Goal: Information Seeking & Learning: Learn about a topic

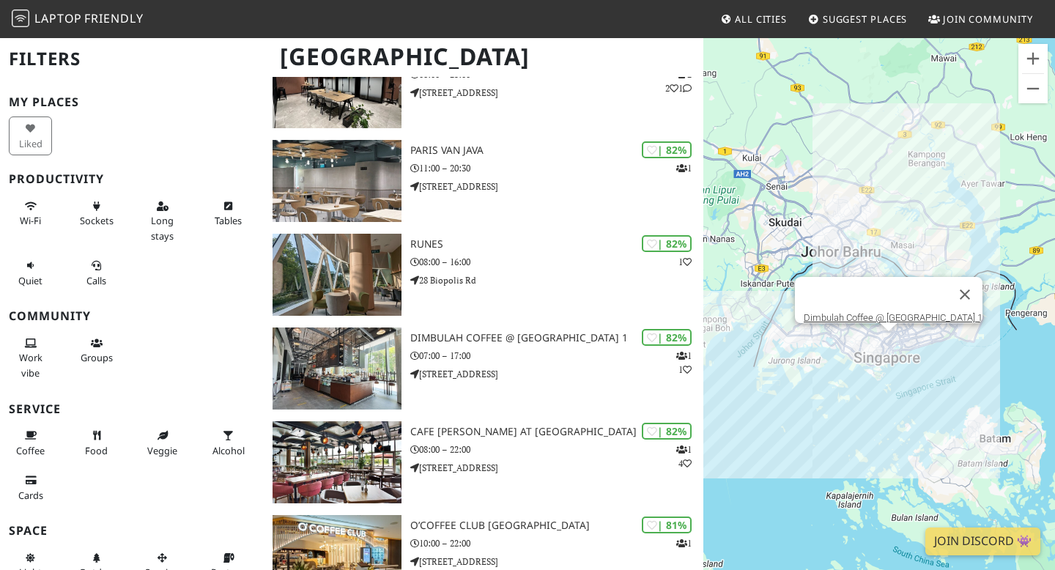
scroll to position [1027, 0]
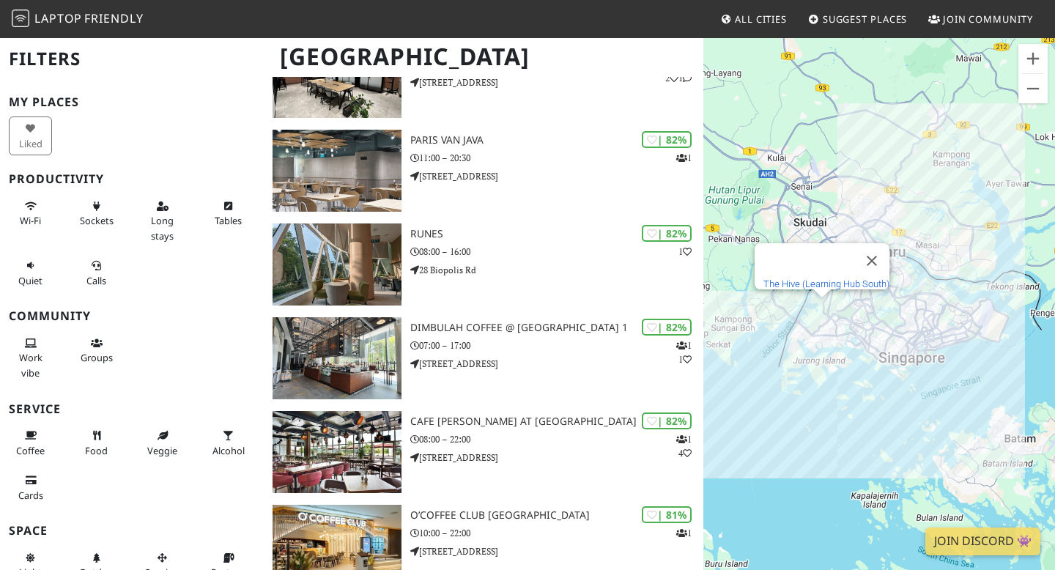
click at [814, 278] on link "The Hive (Learning Hub South)" at bounding box center [827, 283] width 126 height 11
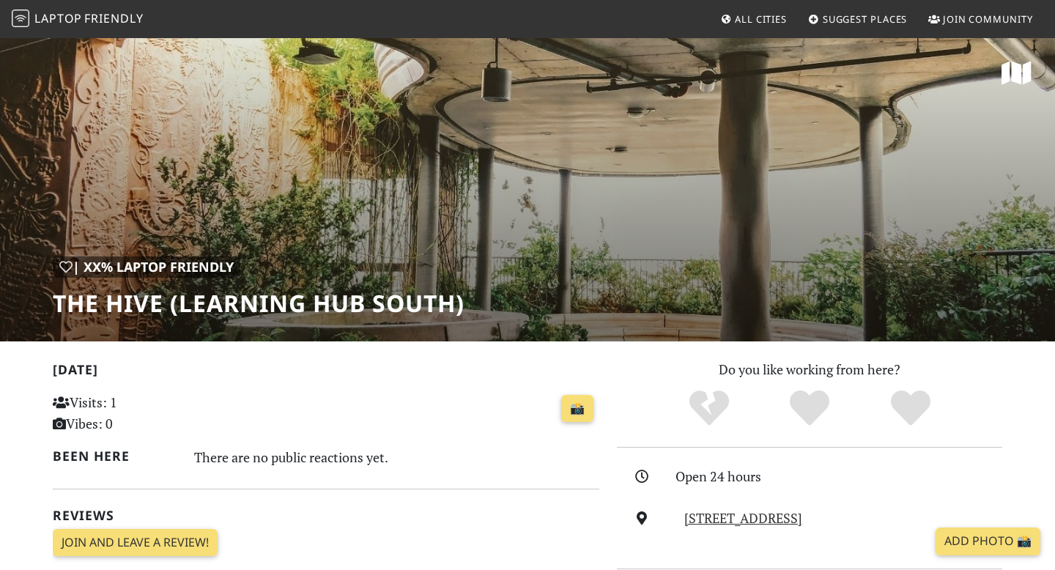
click at [73, 18] on span "Laptop" at bounding box center [58, 18] width 48 height 16
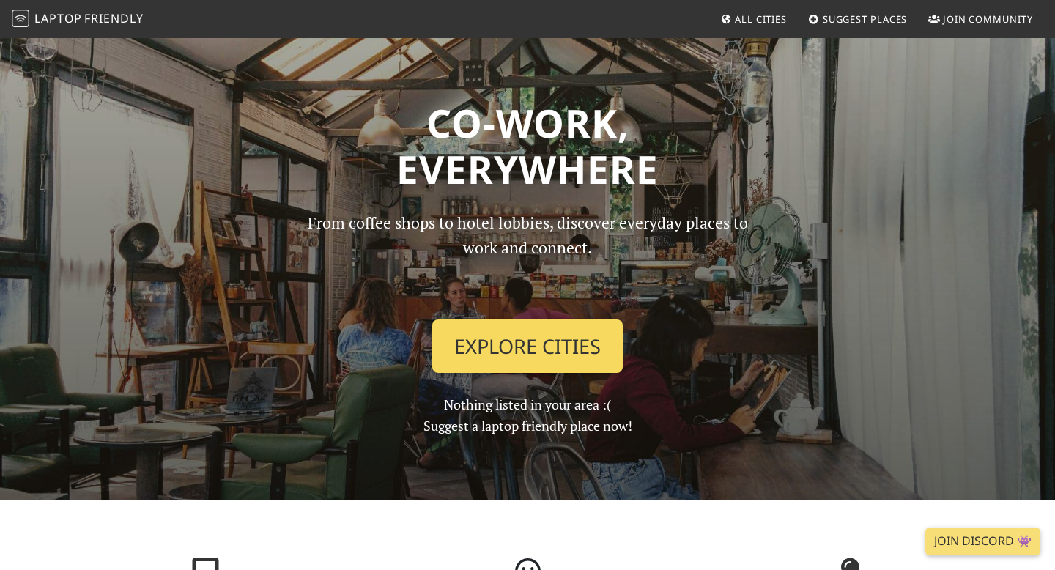
click at [477, 355] on link "Explore Cities" at bounding box center [527, 346] width 191 height 54
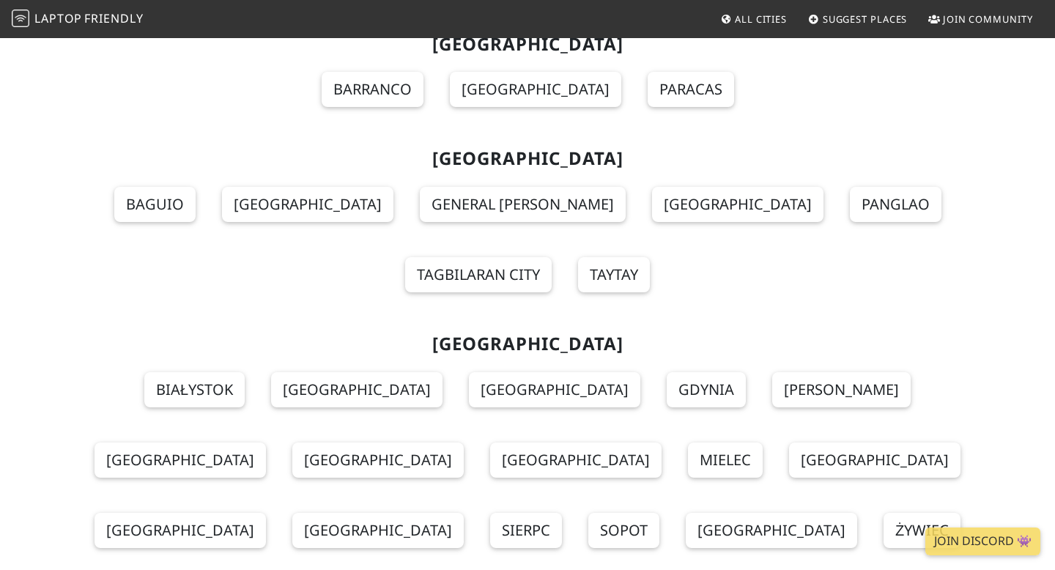
scroll to position [12413, 0]
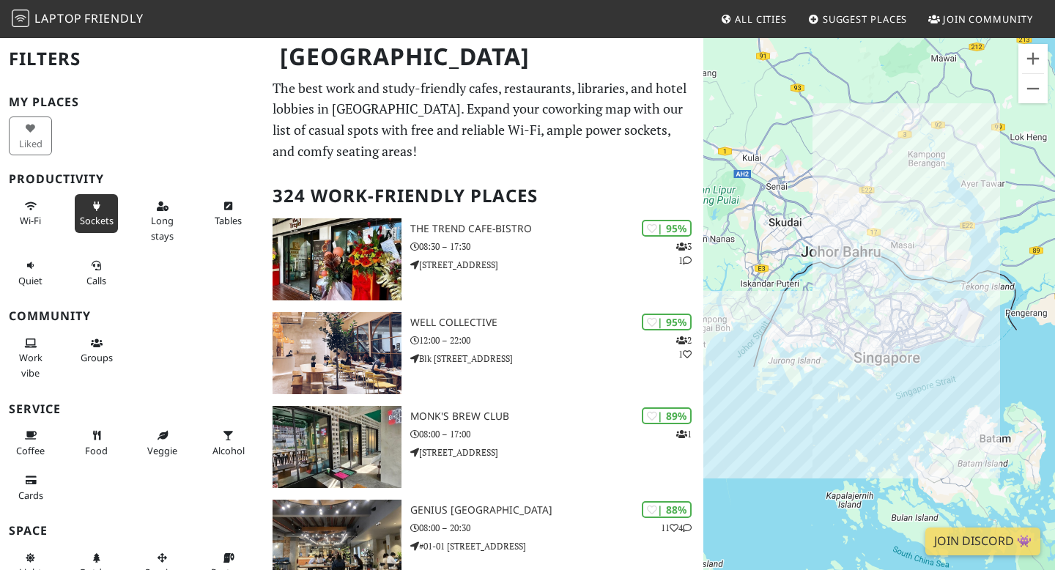
click at [97, 210] on button "Sockets" at bounding box center [96, 213] width 43 height 39
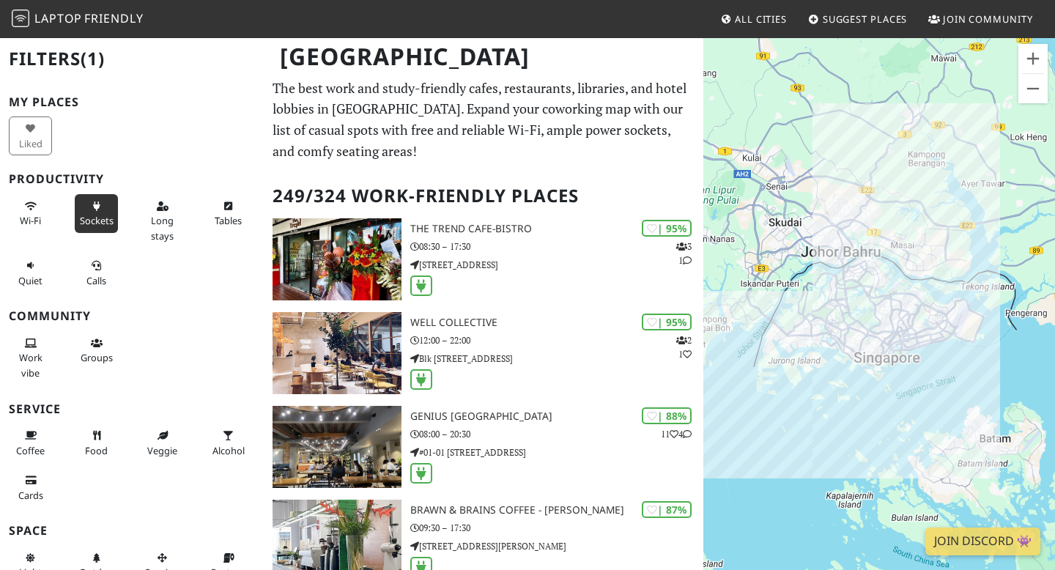
click at [38, 204] on button "Wi-Fi" at bounding box center [30, 213] width 43 height 39
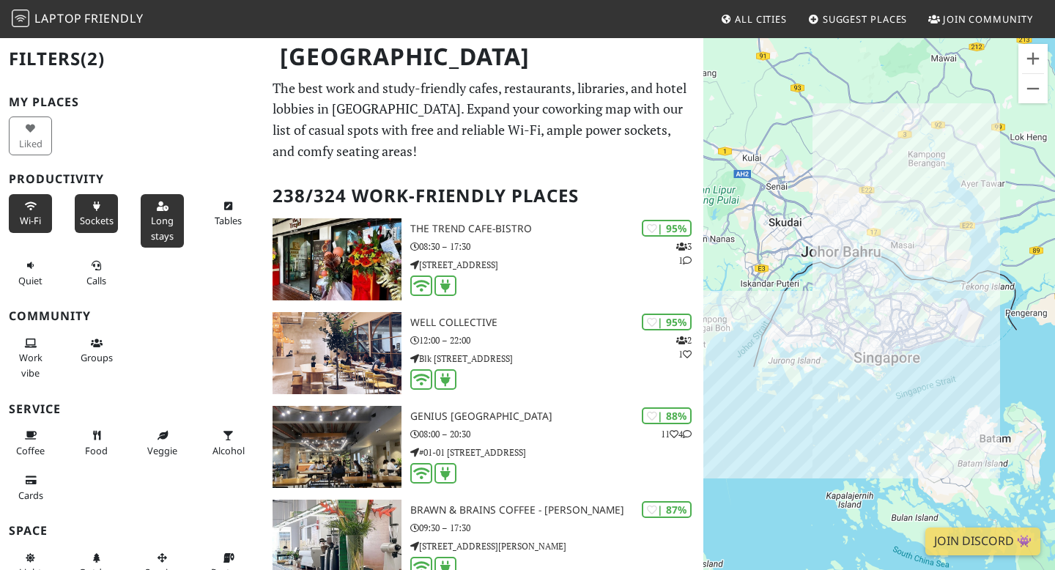
click at [170, 204] on button "Long stays" at bounding box center [162, 220] width 43 height 53
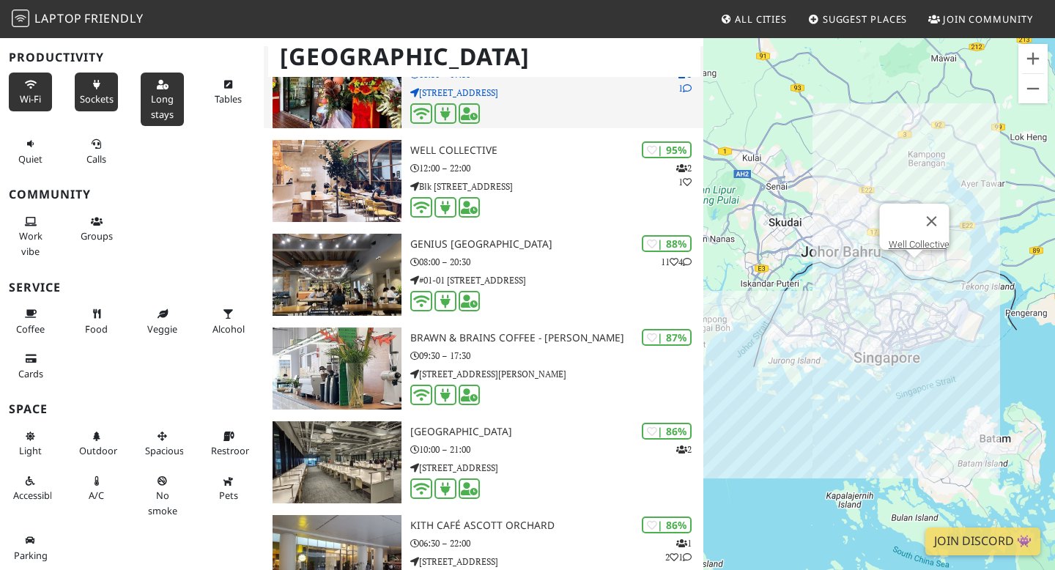
scroll to position [177, 0]
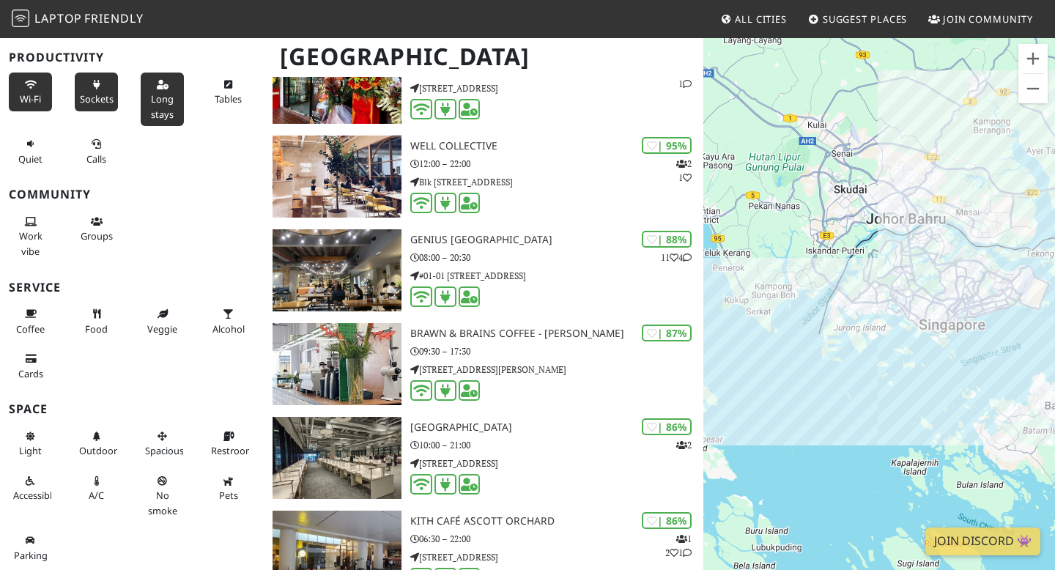
drag, startPoint x: 810, startPoint y: 204, endPoint x: 864, endPoint y: 53, distance: 160.4
click at [865, 52] on div at bounding box center [879, 322] width 352 height 570
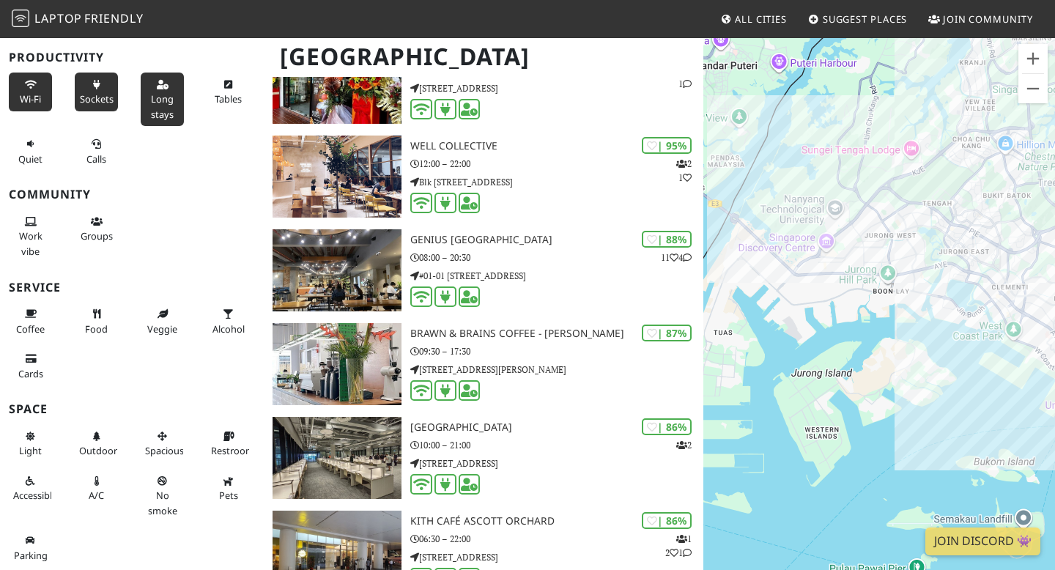
drag, startPoint x: 942, startPoint y: 230, endPoint x: 815, endPoint y: 311, distance: 150.8
click at [815, 311] on div at bounding box center [879, 322] width 352 height 570
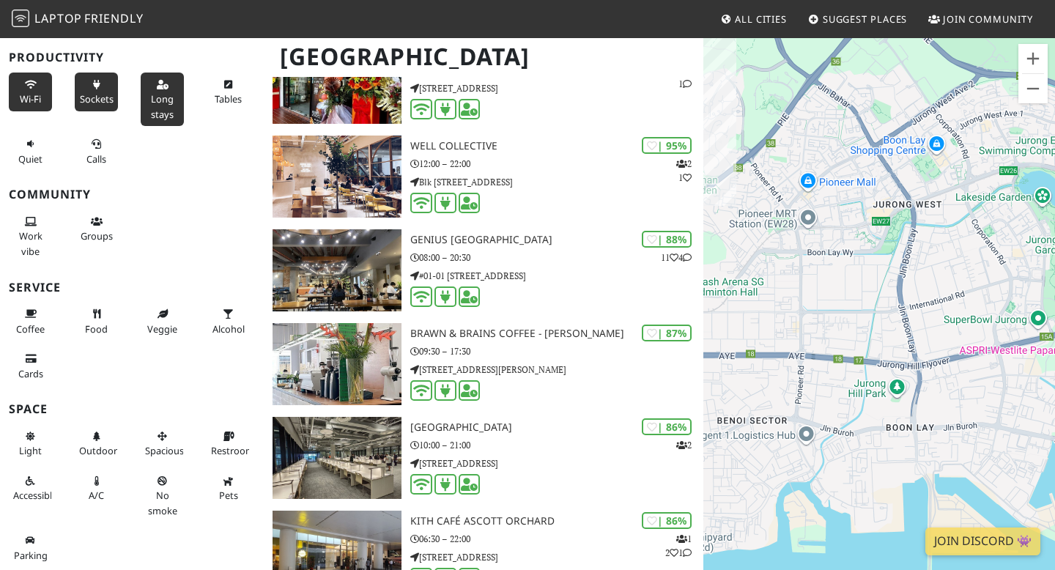
drag, startPoint x: 823, startPoint y: 273, endPoint x: 717, endPoint y: 263, distance: 106.7
click at [719, 263] on div at bounding box center [879, 322] width 352 height 570
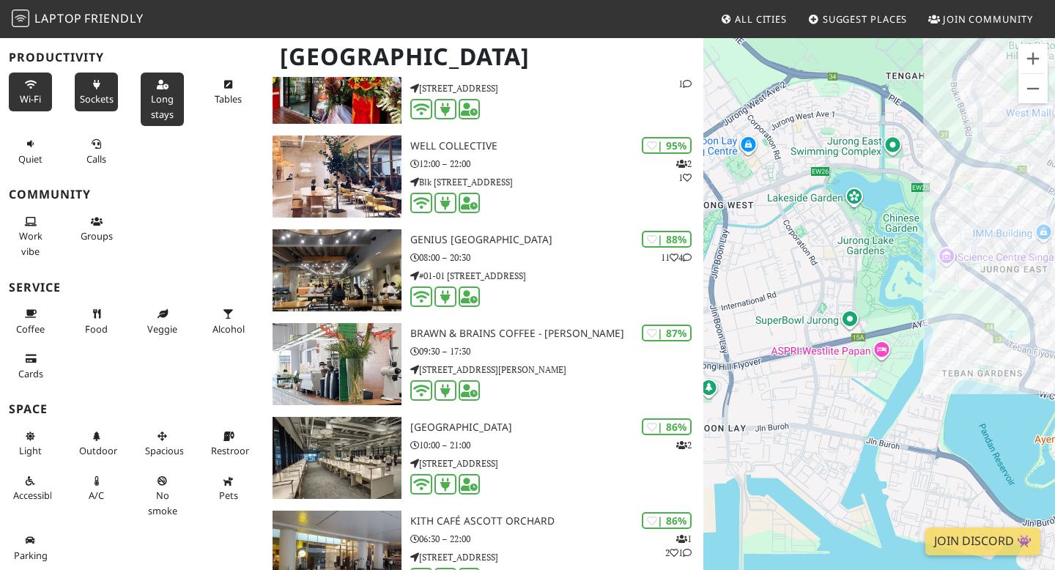
drag, startPoint x: 921, startPoint y: 279, endPoint x: 725, endPoint y: 285, distance: 196.5
click at [725, 286] on div at bounding box center [879, 322] width 352 height 570
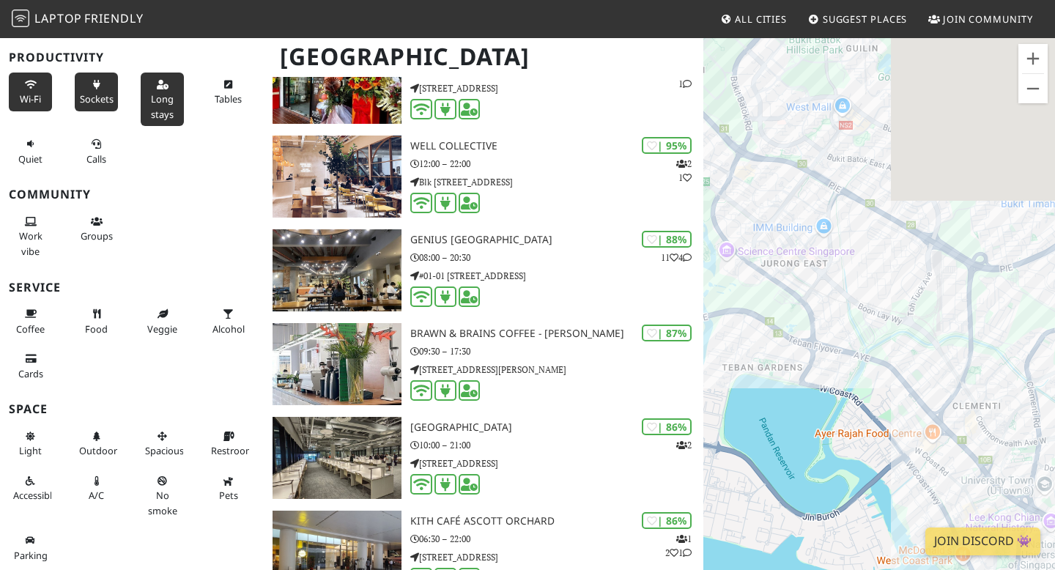
drag, startPoint x: 897, startPoint y: 341, endPoint x: 717, endPoint y: 327, distance: 180.8
click at [717, 328] on div "Brawn & Brains Coffee - [PERSON_NAME]" at bounding box center [879, 322] width 352 height 570
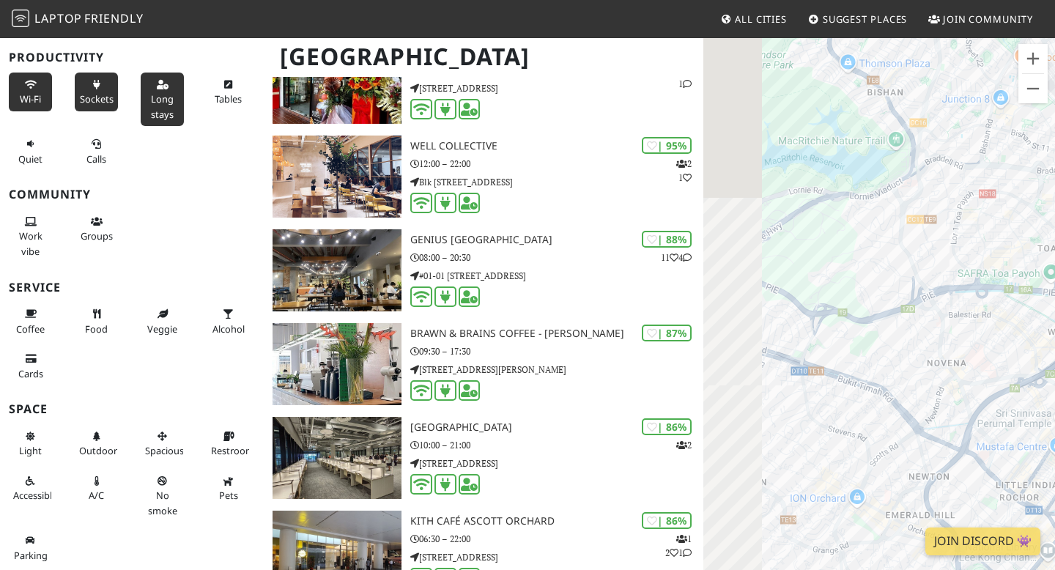
drag, startPoint x: 805, startPoint y: 266, endPoint x: 978, endPoint y: 262, distance: 173.7
click at [979, 262] on div at bounding box center [879, 322] width 352 height 570
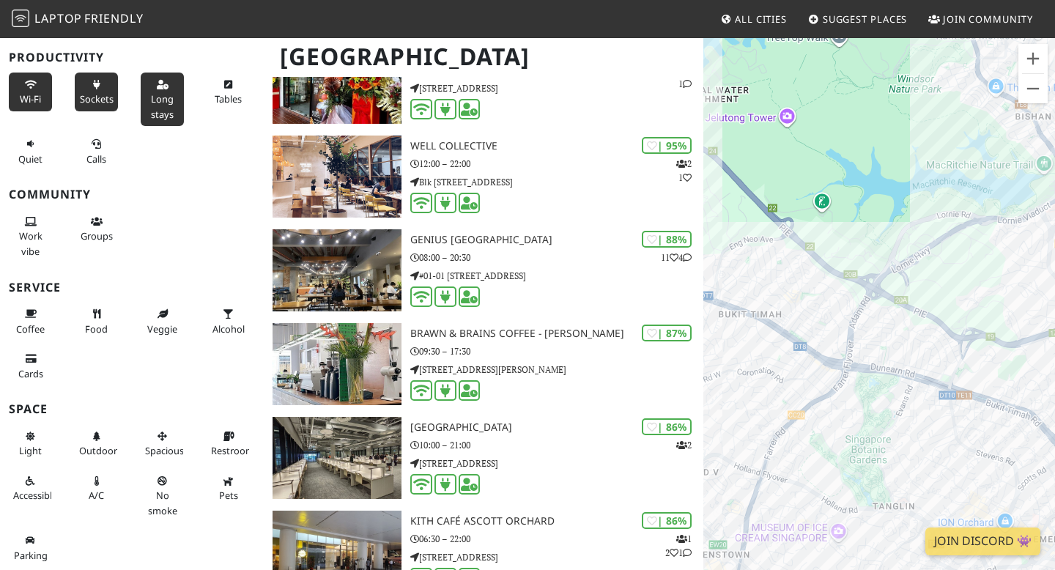
drag, startPoint x: 847, startPoint y: 253, endPoint x: 1023, endPoint y: 278, distance: 177.7
click at [1023, 282] on div at bounding box center [879, 322] width 352 height 570
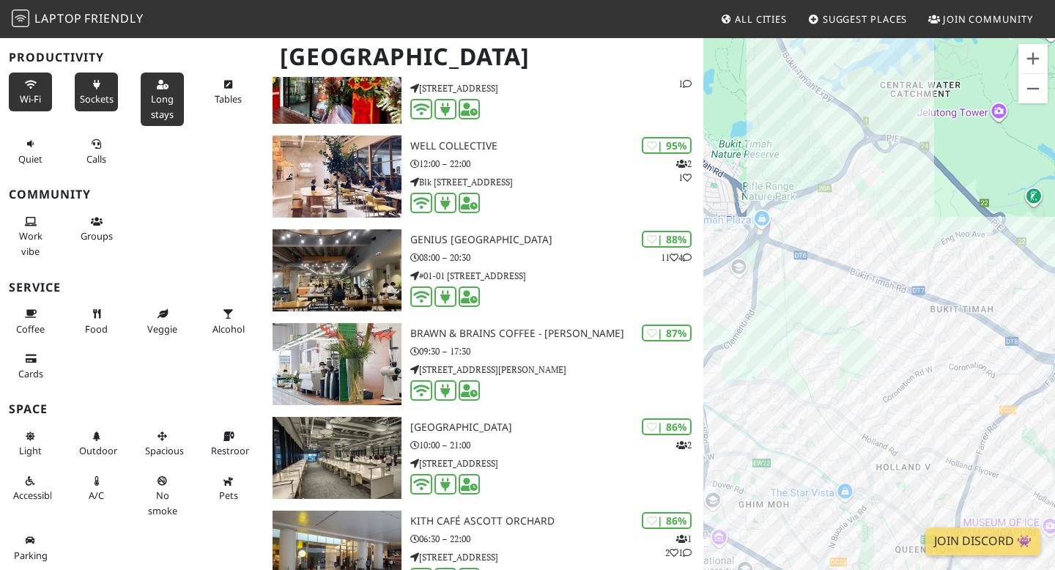
drag, startPoint x: 811, startPoint y: 269, endPoint x: 1005, endPoint y: 259, distance: 194.4
click at [1005, 259] on div at bounding box center [879, 322] width 352 height 570
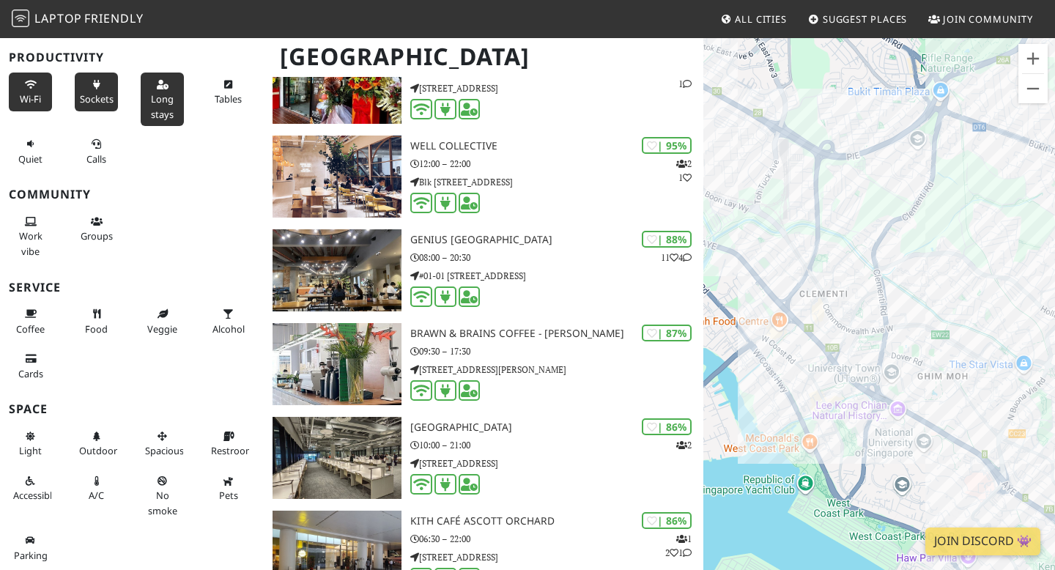
drag, startPoint x: 767, startPoint y: 300, endPoint x: 945, endPoint y: 172, distance: 219.4
click at [947, 172] on div at bounding box center [879, 322] width 352 height 570
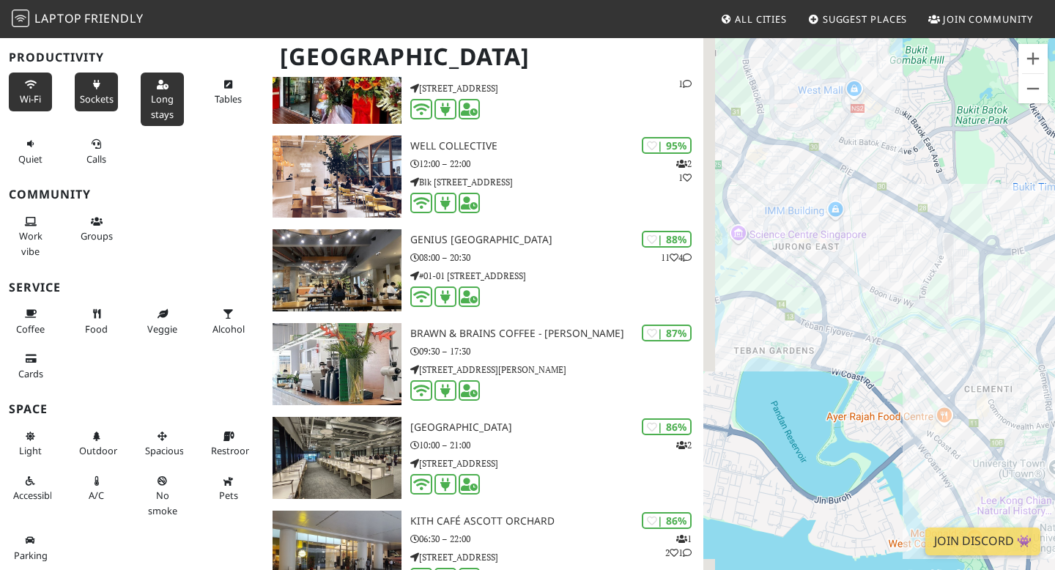
drag, startPoint x: 756, startPoint y: 240, endPoint x: 924, endPoint y: 336, distance: 193.3
click at [924, 336] on div at bounding box center [879, 322] width 352 height 570
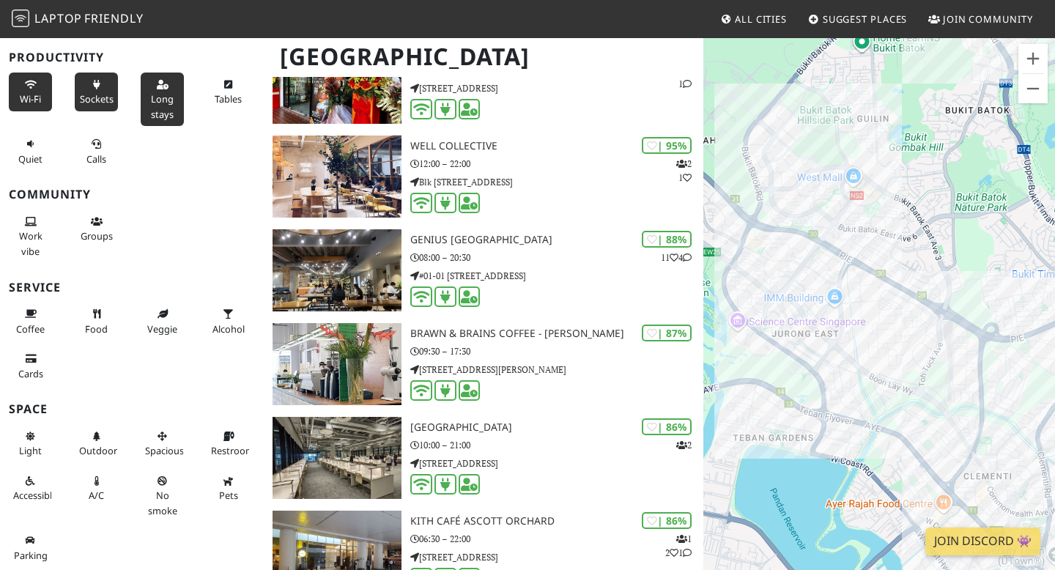
drag, startPoint x: 869, startPoint y: 246, endPoint x: 865, endPoint y: 333, distance: 87.3
click at [868, 336] on div at bounding box center [879, 322] width 352 height 570
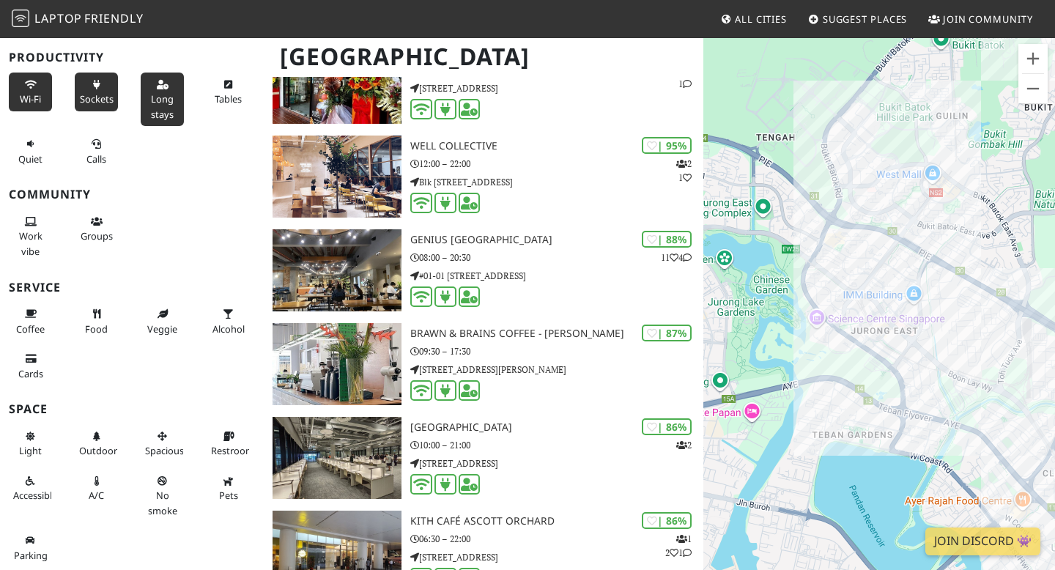
drag, startPoint x: 865, startPoint y: 232, endPoint x: 946, endPoint y: 230, distance: 80.6
click at [947, 231] on div at bounding box center [879, 322] width 352 height 570
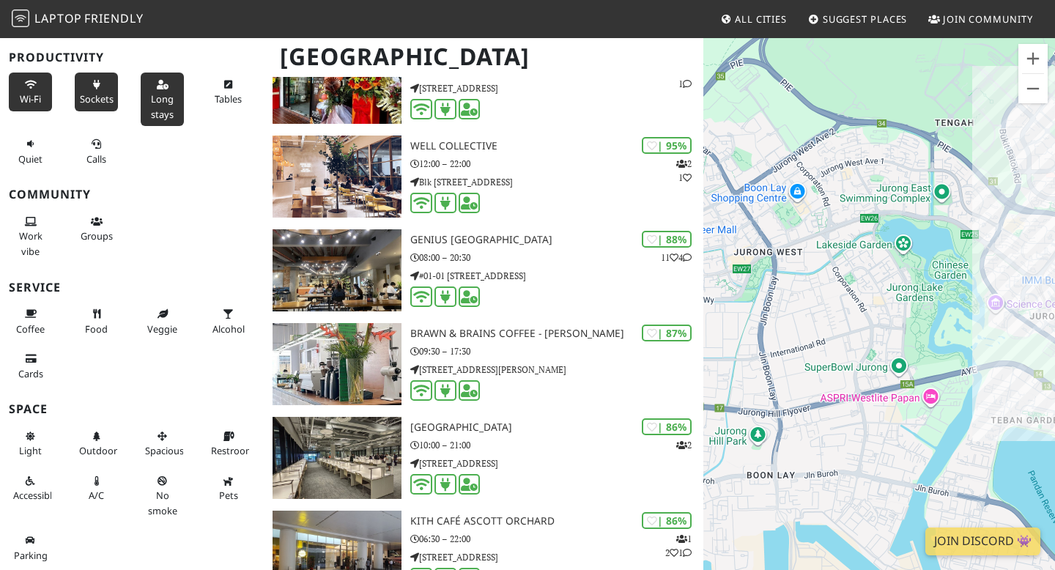
drag, startPoint x: 814, startPoint y: 229, endPoint x: 994, endPoint y: 213, distance: 180.3
click at [994, 213] on div at bounding box center [879, 322] width 352 height 570
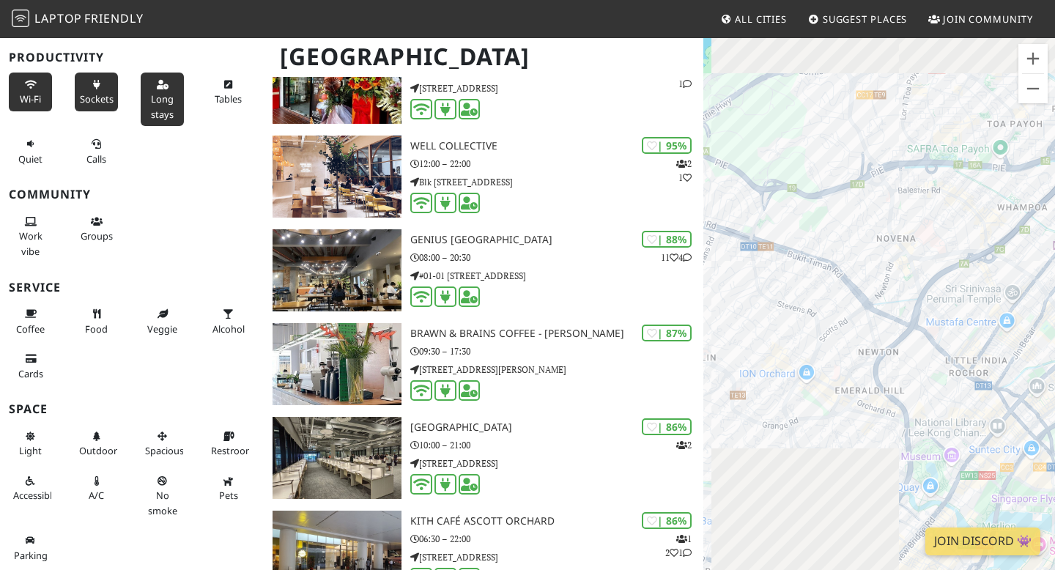
drag, startPoint x: 816, startPoint y: 295, endPoint x: 686, endPoint y: 228, distance: 145.8
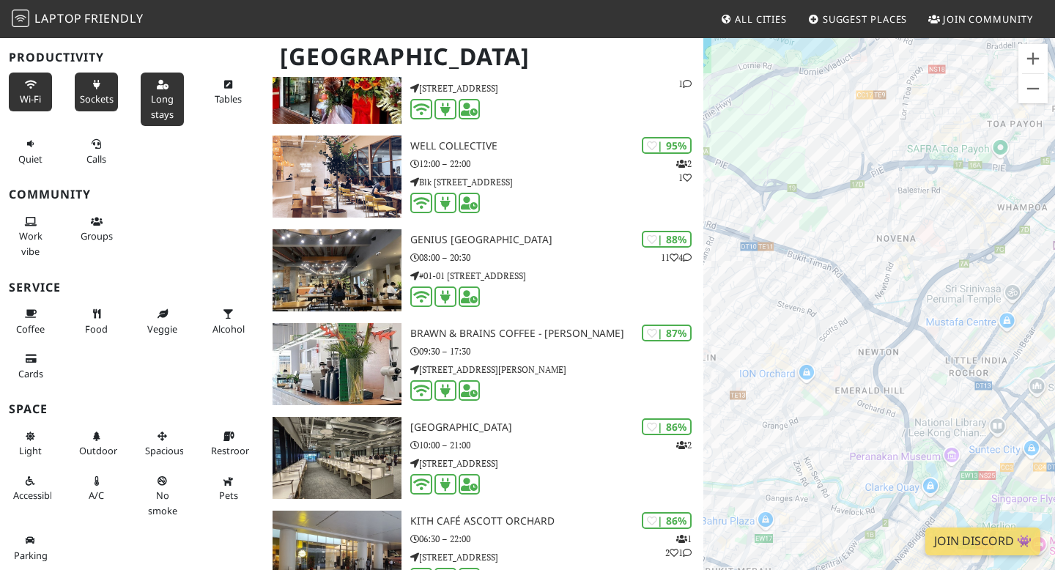
click at [169, 100] on span "Long stays" at bounding box center [162, 106] width 23 height 28
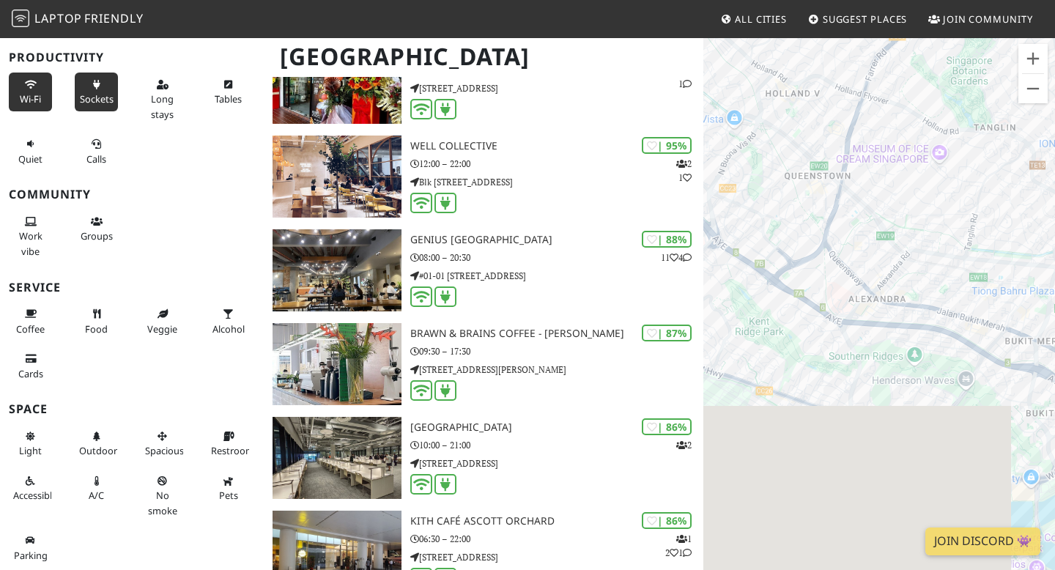
drag, startPoint x: 766, startPoint y: 306, endPoint x: 1084, endPoint y: 82, distance: 388.7
click at [1054, 82] on html "Laptop Friendly All Cities Suggest Places Join Community [GEOGRAPHIC_DATA] Filt…" at bounding box center [527, 108] width 1055 height 570
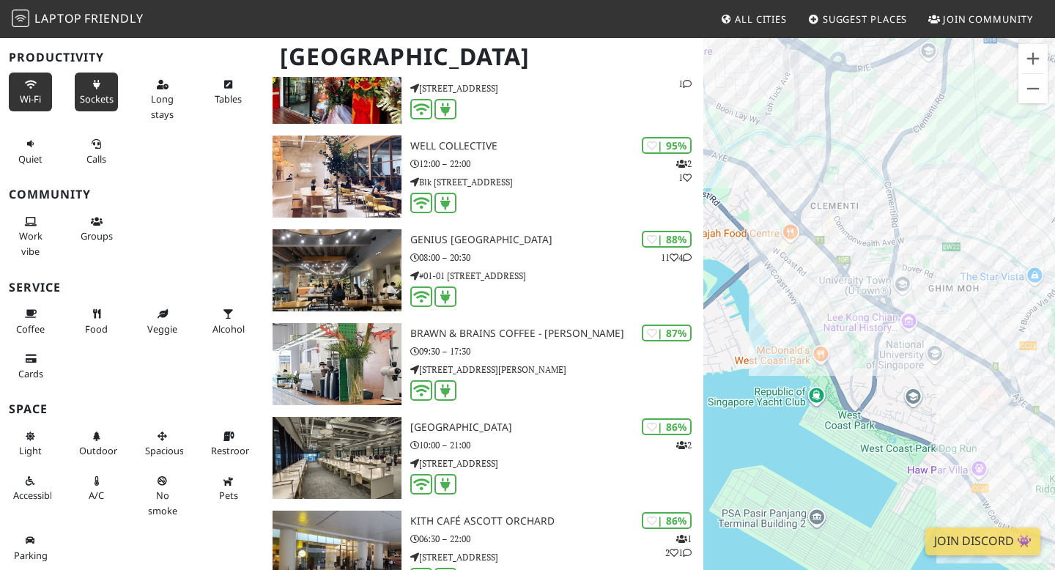
drag, startPoint x: 791, startPoint y: 254, endPoint x: 1076, endPoint y: 398, distance: 319.5
click at [1054, 393] on html "Laptop Friendly All Cities Suggest Places Join Community [GEOGRAPHIC_DATA] Filt…" at bounding box center [527, 108] width 1055 height 570
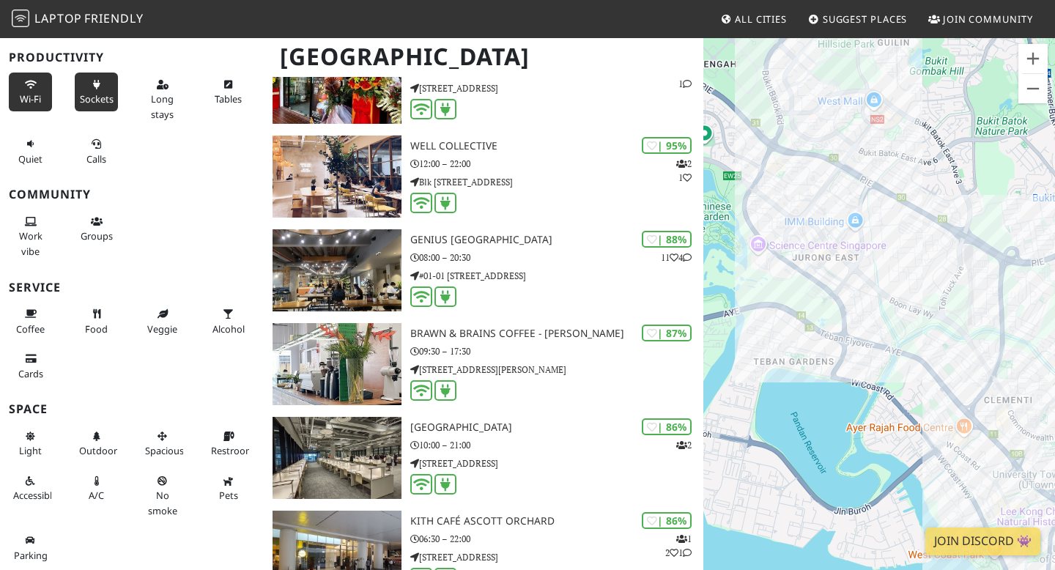
drag, startPoint x: 770, startPoint y: 180, endPoint x: 949, endPoint y: 374, distance: 264.0
click at [949, 374] on div at bounding box center [879, 322] width 352 height 570
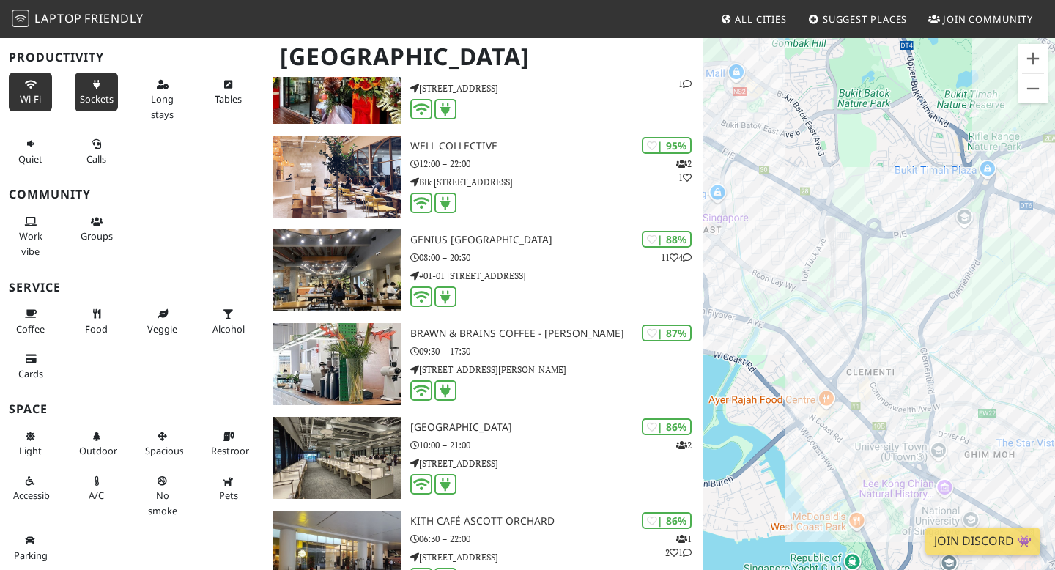
drag, startPoint x: 964, startPoint y: 364, endPoint x: 820, endPoint y: 336, distance: 146.3
click at [820, 336] on div at bounding box center [879, 322] width 352 height 570
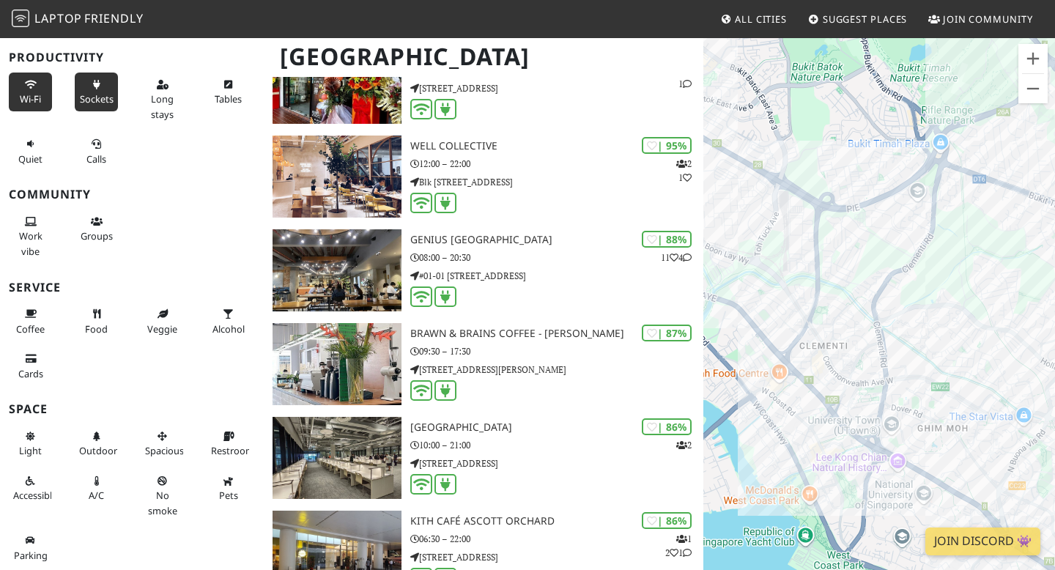
drag, startPoint x: 930, startPoint y: 314, endPoint x: 881, endPoint y: 284, distance: 57.2
click at [881, 284] on div at bounding box center [879, 322] width 352 height 570
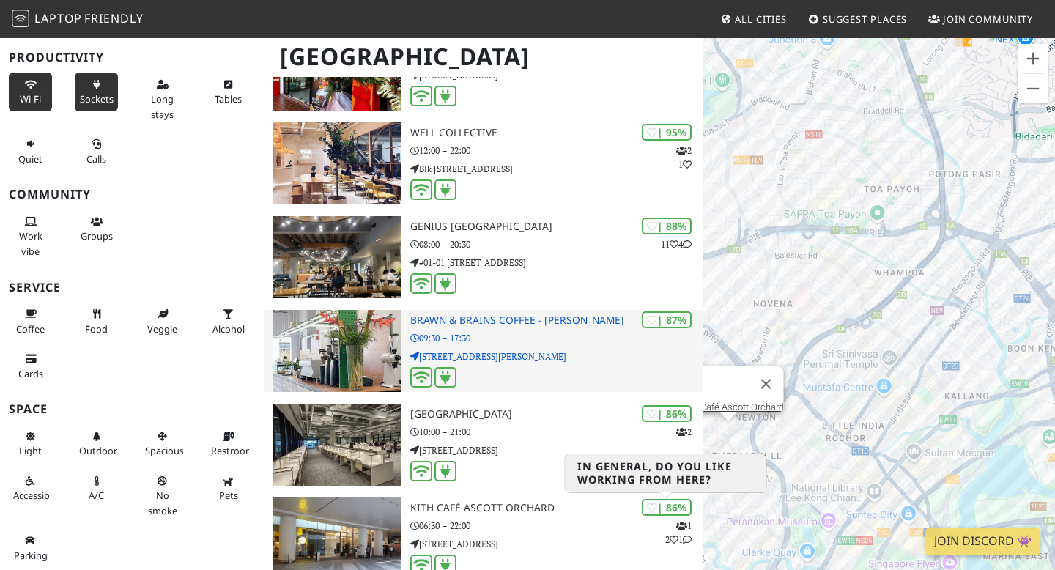
scroll to position [370, 0]
